Goal: Navigation & Orientation: Go to known website

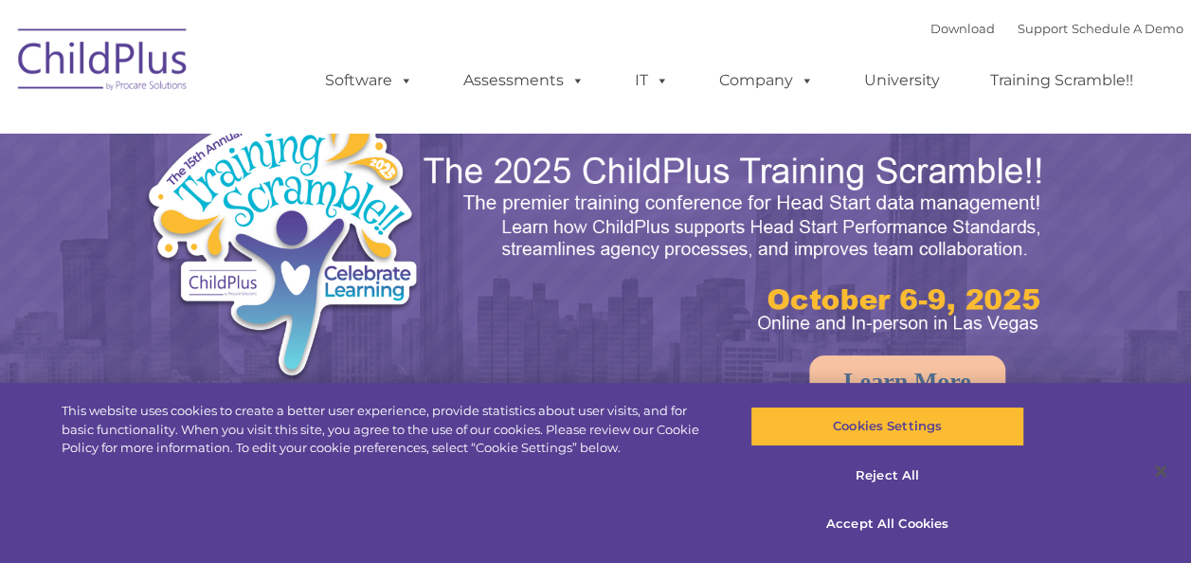
select select "MEDIUM"
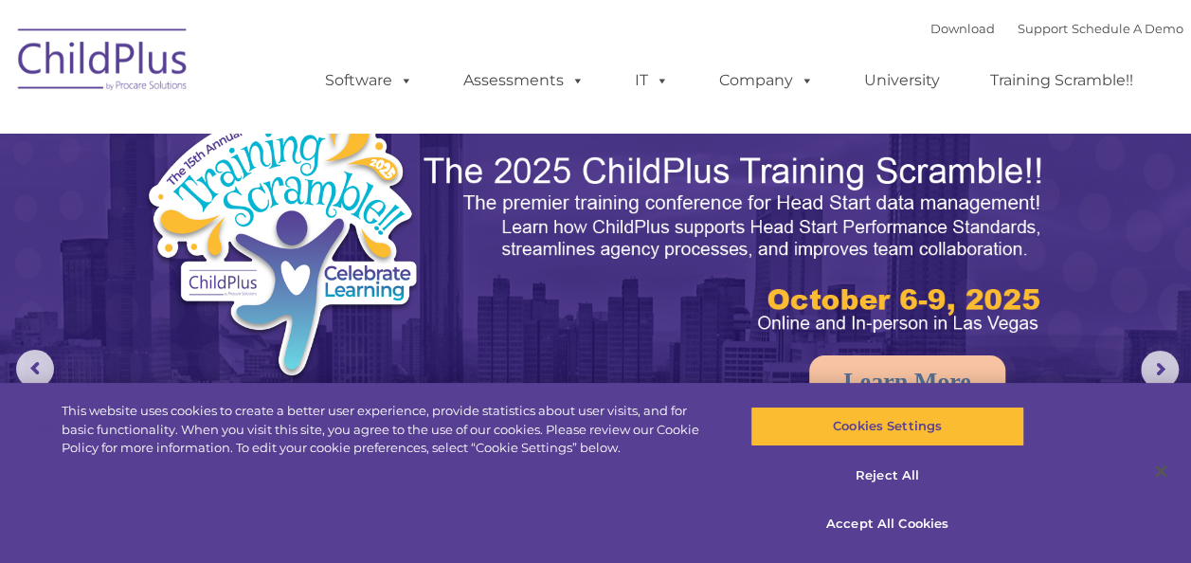
click at [112, 72] on img at bounding box center [104, 62] width 190 height 95
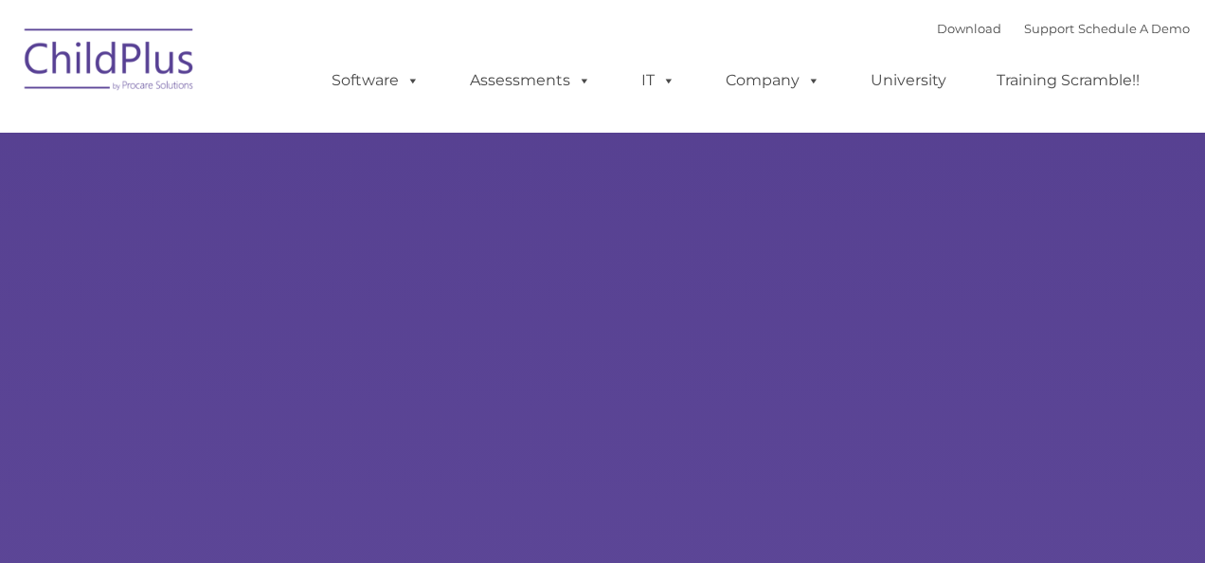
type input ""
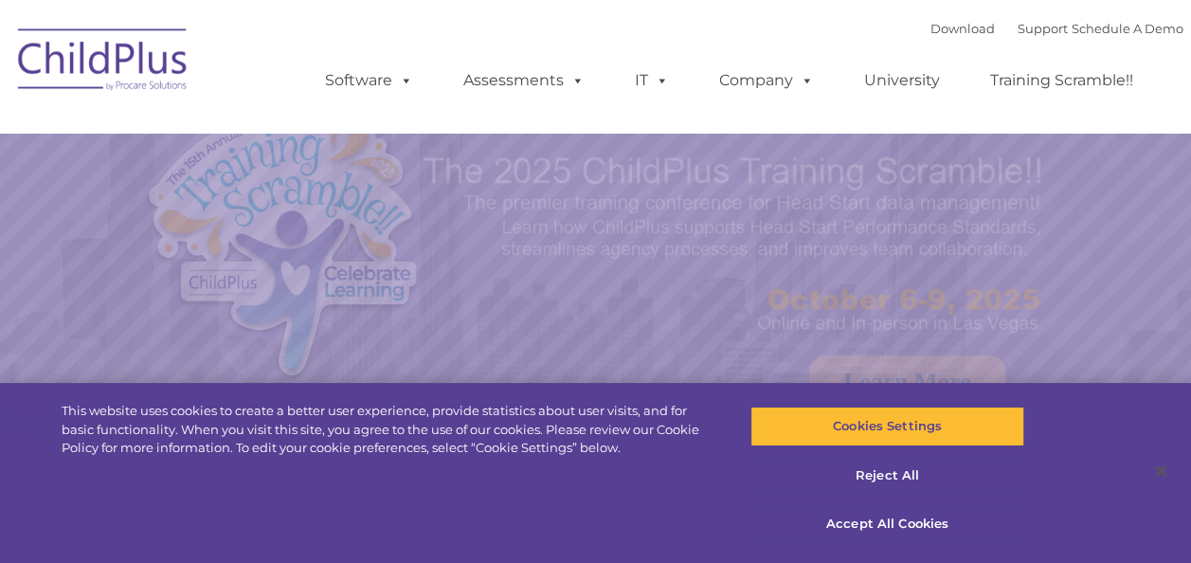
select select "MEDIUM"
